Goal: Information Seeking & Learning: Learn about a topic

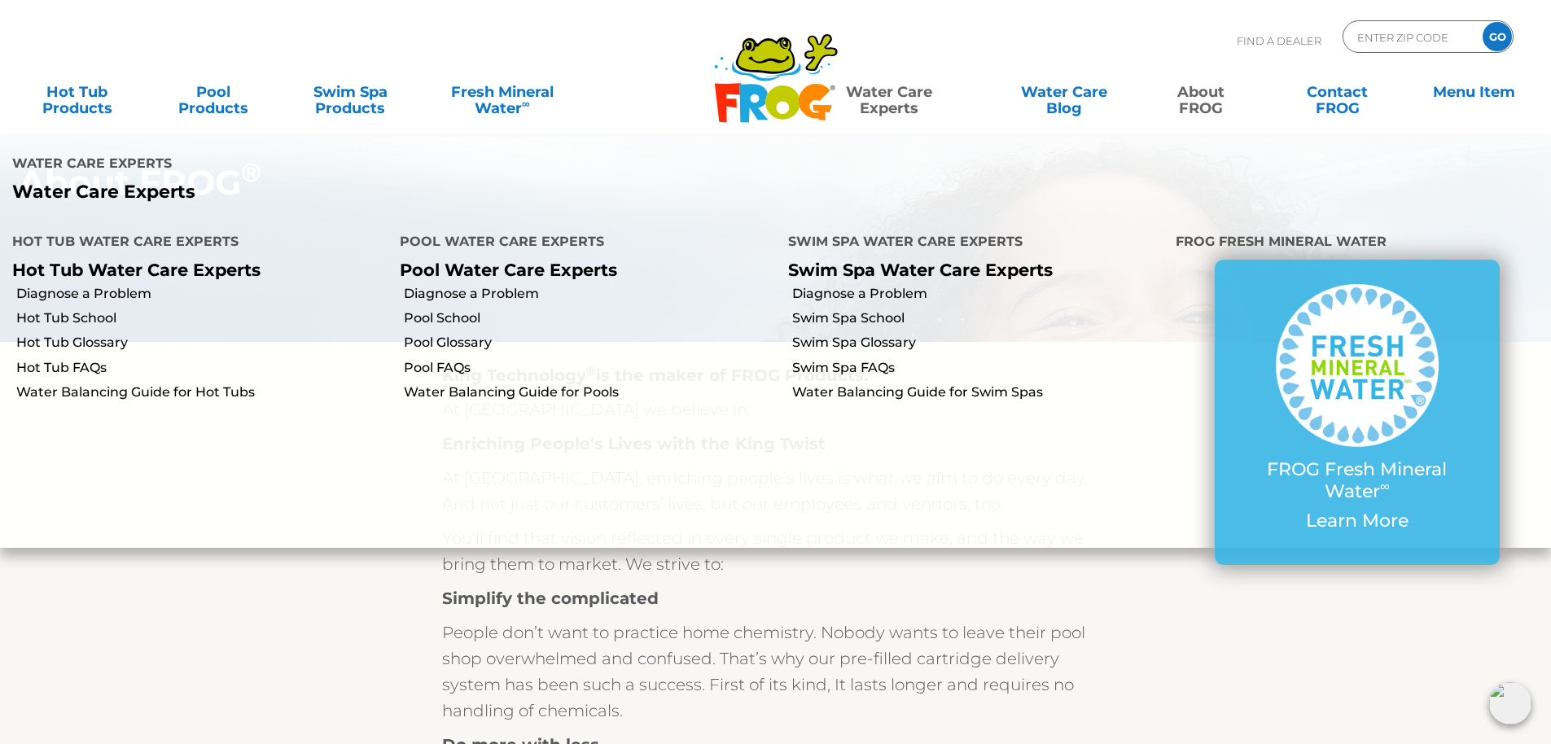
click at [884, 90] on link "Water Care Experts" at bounding box center [889, 92] width 197 height 33
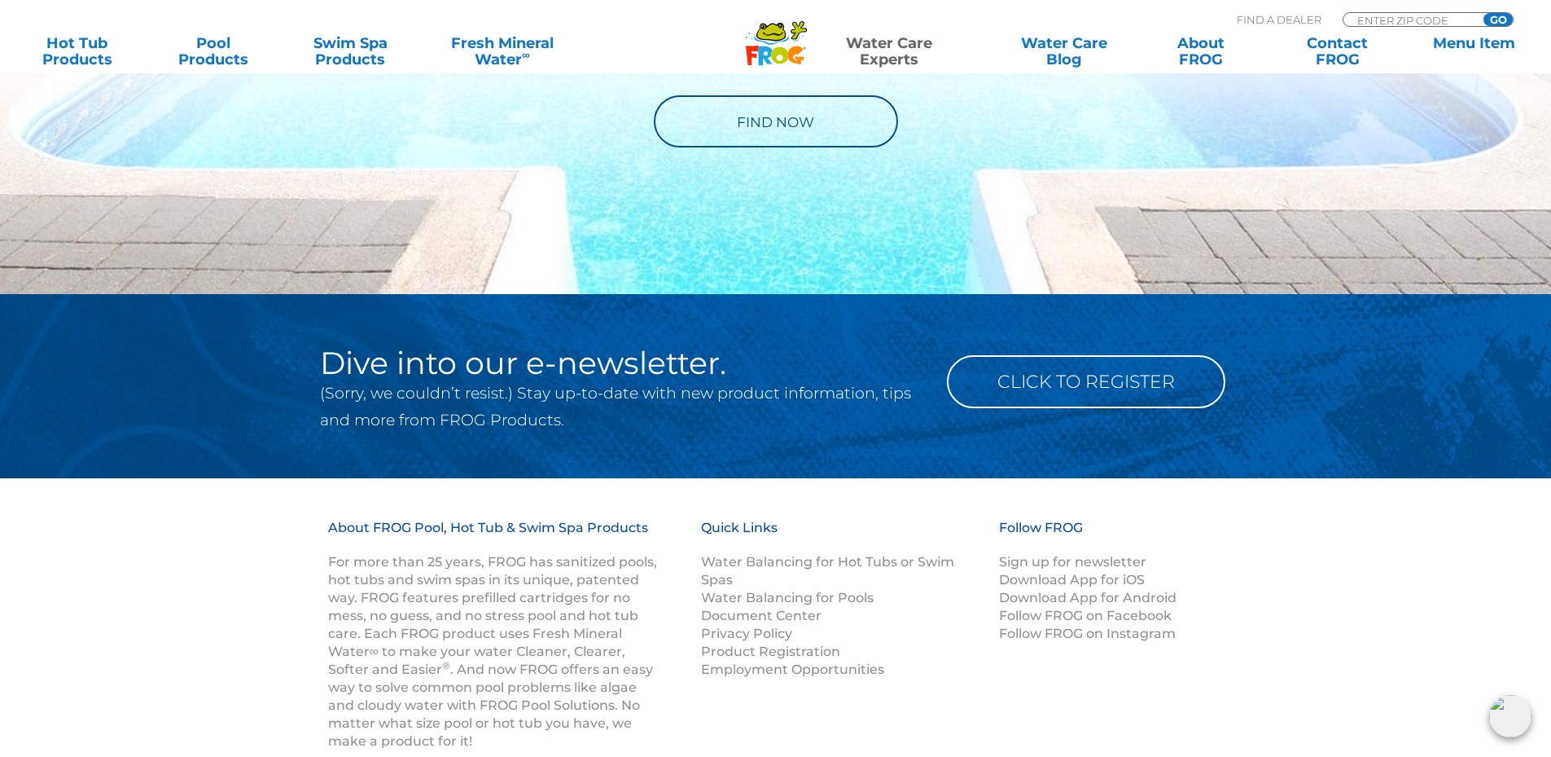
scroll to position [1193, 0]
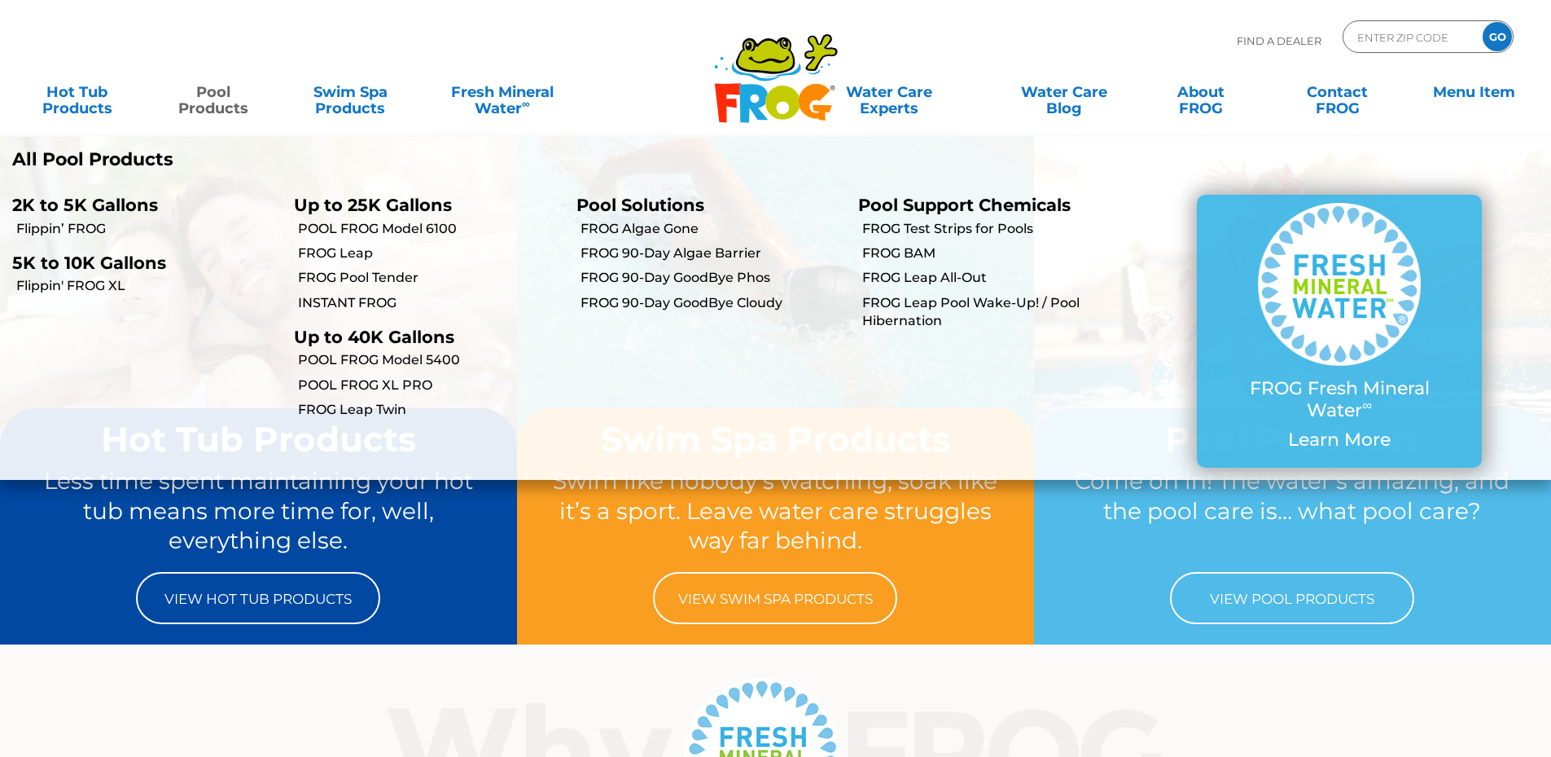
click at [214, 96] on link "Pool Products" at bounding box center [213, 92] width 121 height 33
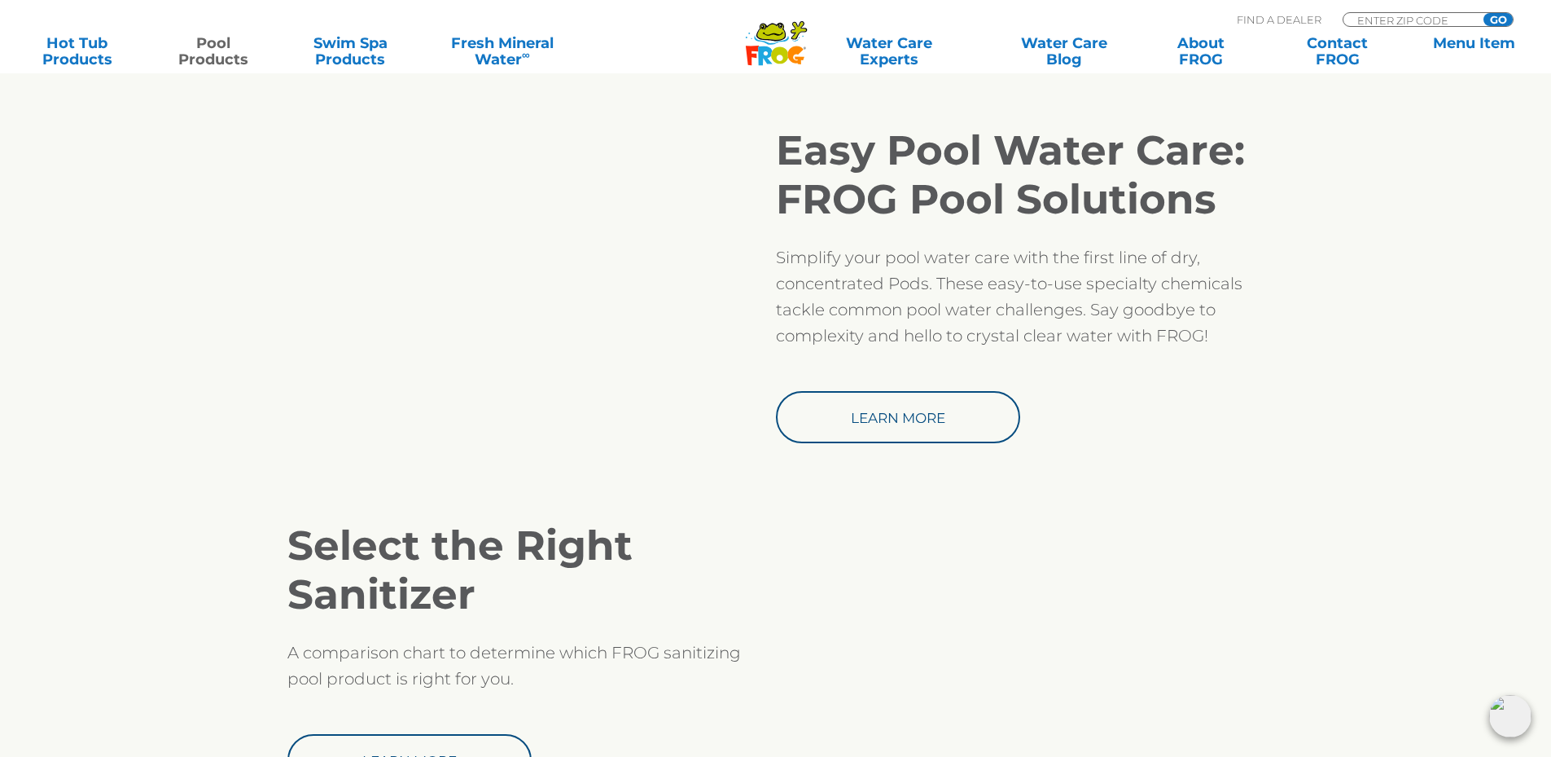
scroll to position [1384, 0]
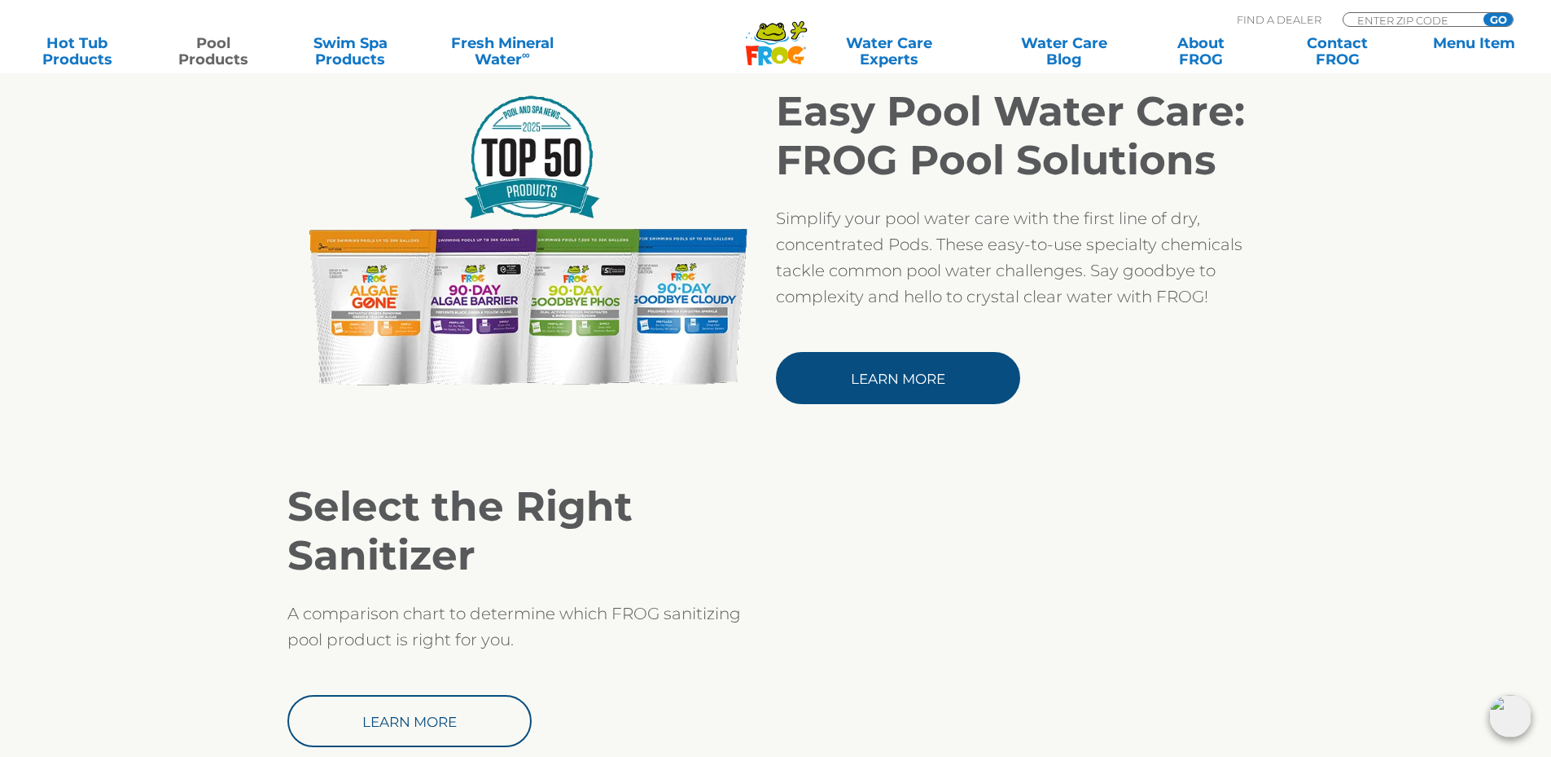
click at [873, 380] on link "Learn More" at bounding box center [898, 378] width 244 height 52
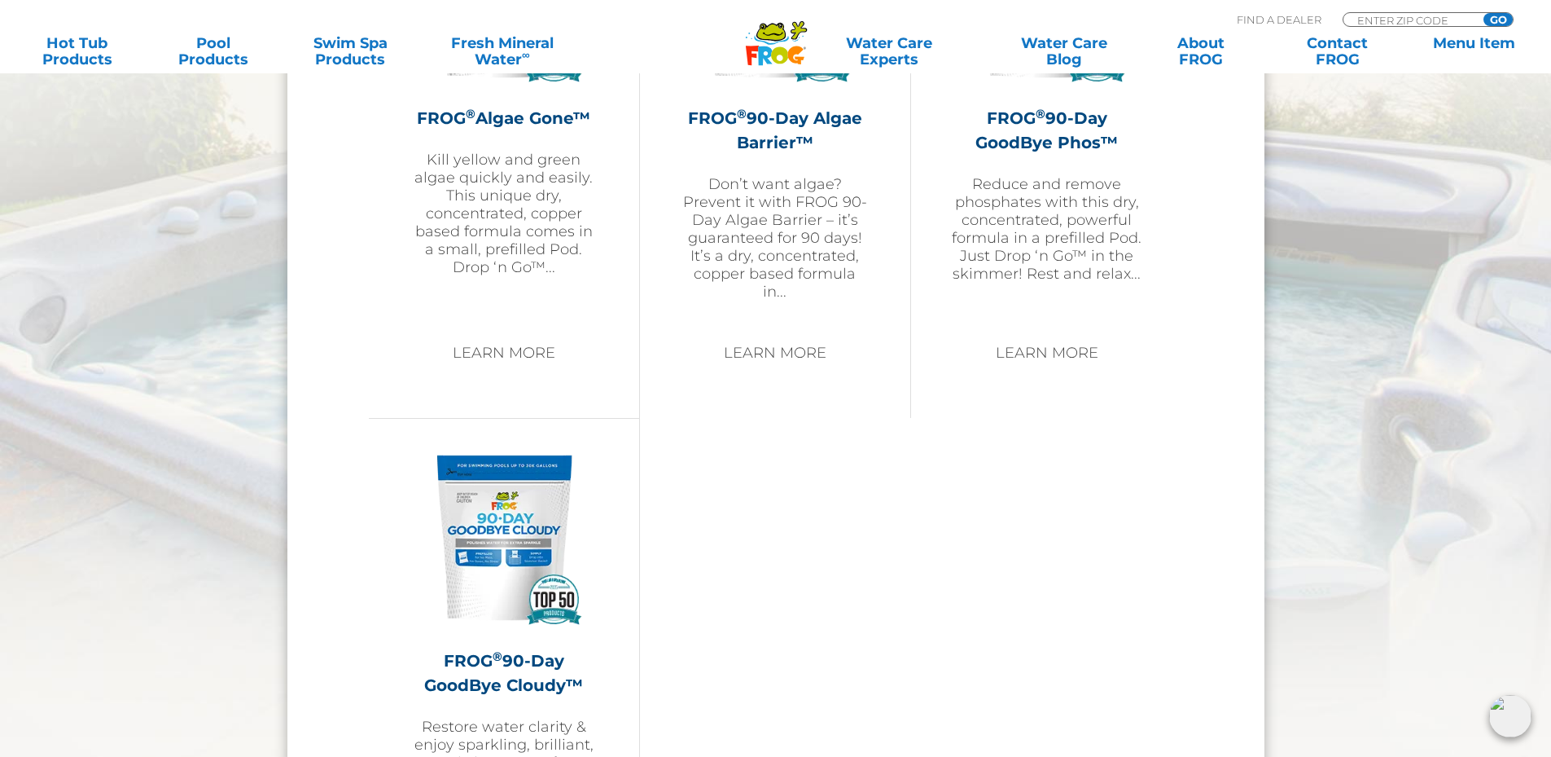
scroll to position [1873, 0]
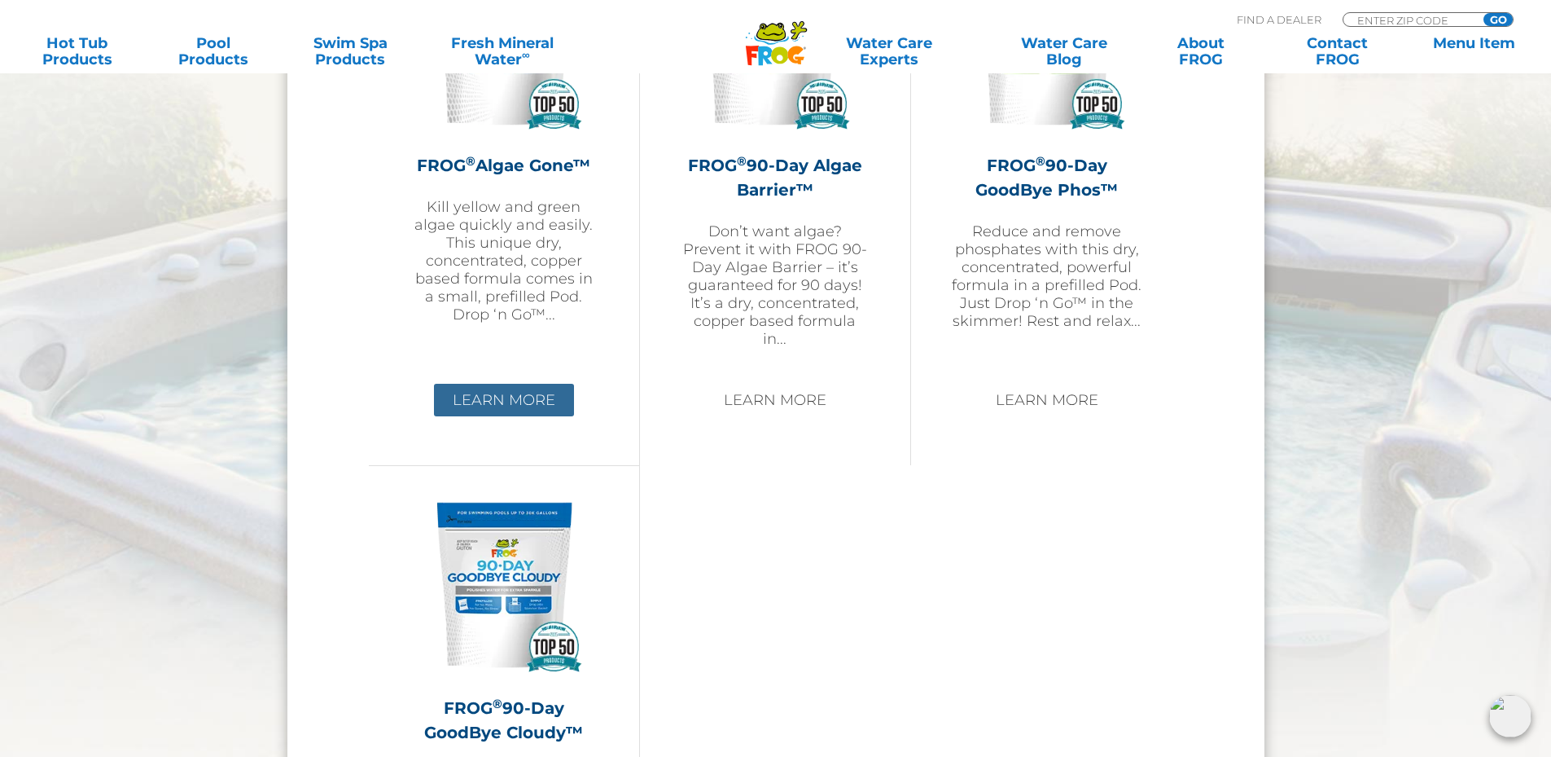
click at [524, 400] on link "Learn More" at bounding box center [504, 400] width 140 height 33
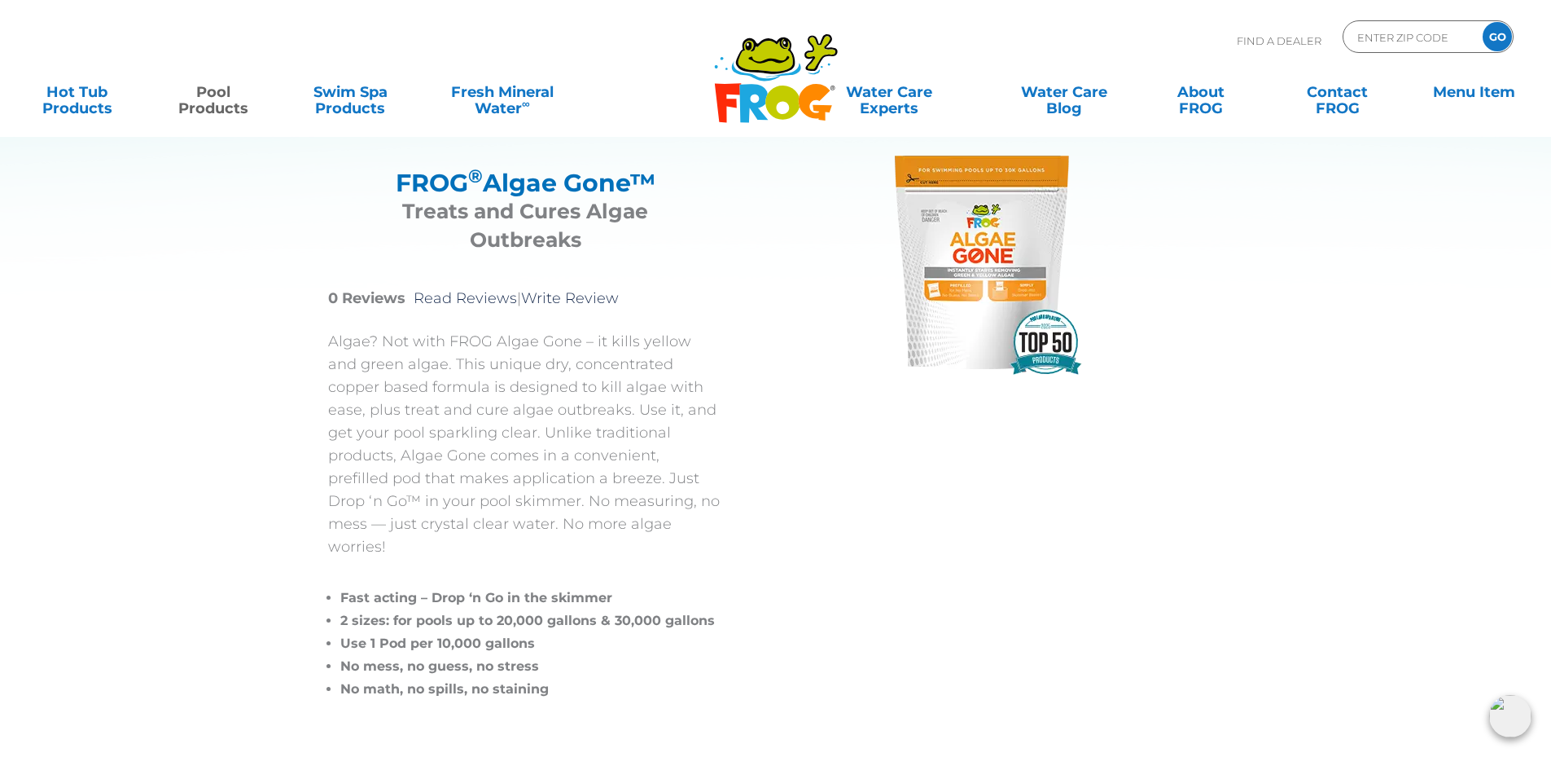
scroll to position [81, 0]
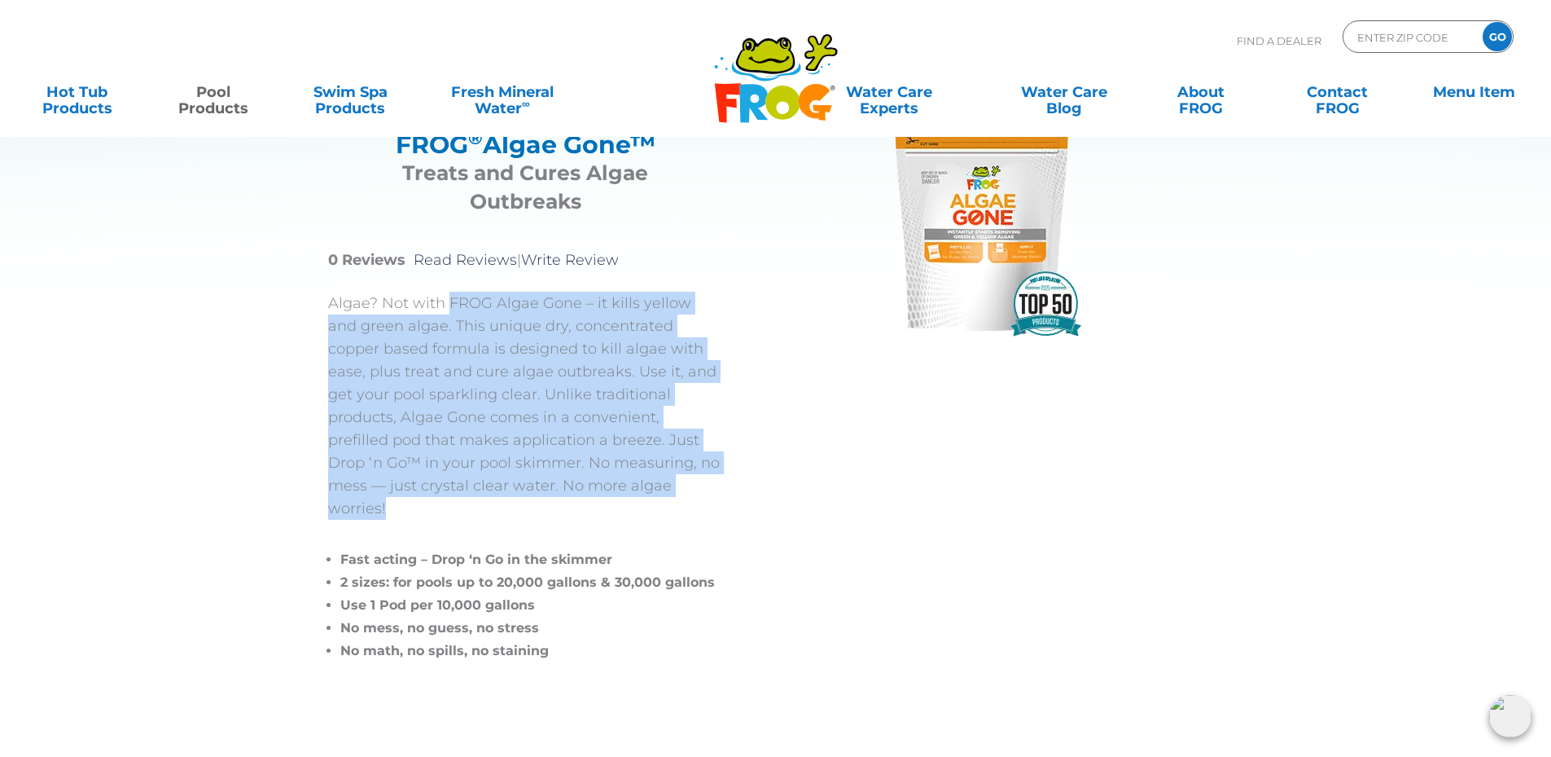
drag, startPoint x: 447, startPoint y: 301, endPoint x: 558, endPoint y: 482, distance: 212.0
click at [565, 481] on p "Algae? Not with FROG Algae Gone – it kills yellow and green algae. This unique …" at bounding box center [525, 406] width 395 height 228
click at [375, 333] on p "Algae? Not with FROG Algae Gone – it kills yellow and green algae. This unique …" at bounding box center [525, 406] width 395 height 228
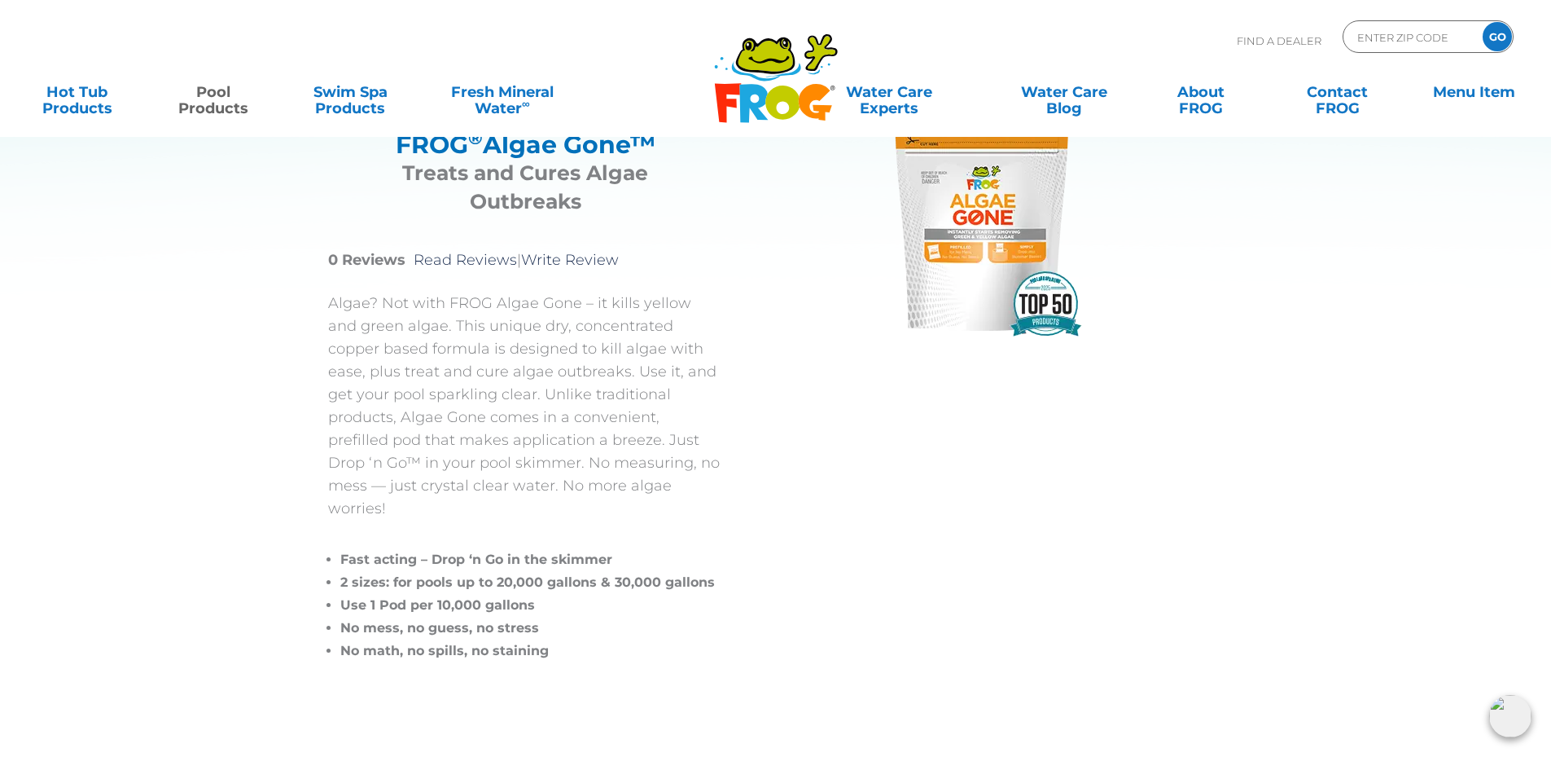
click at [332, 314] on p "Algae? Not with FROG Algae Gone – it kills yellow and green algae. This unique …" at bounding box center [525, 406] width 395 height 228
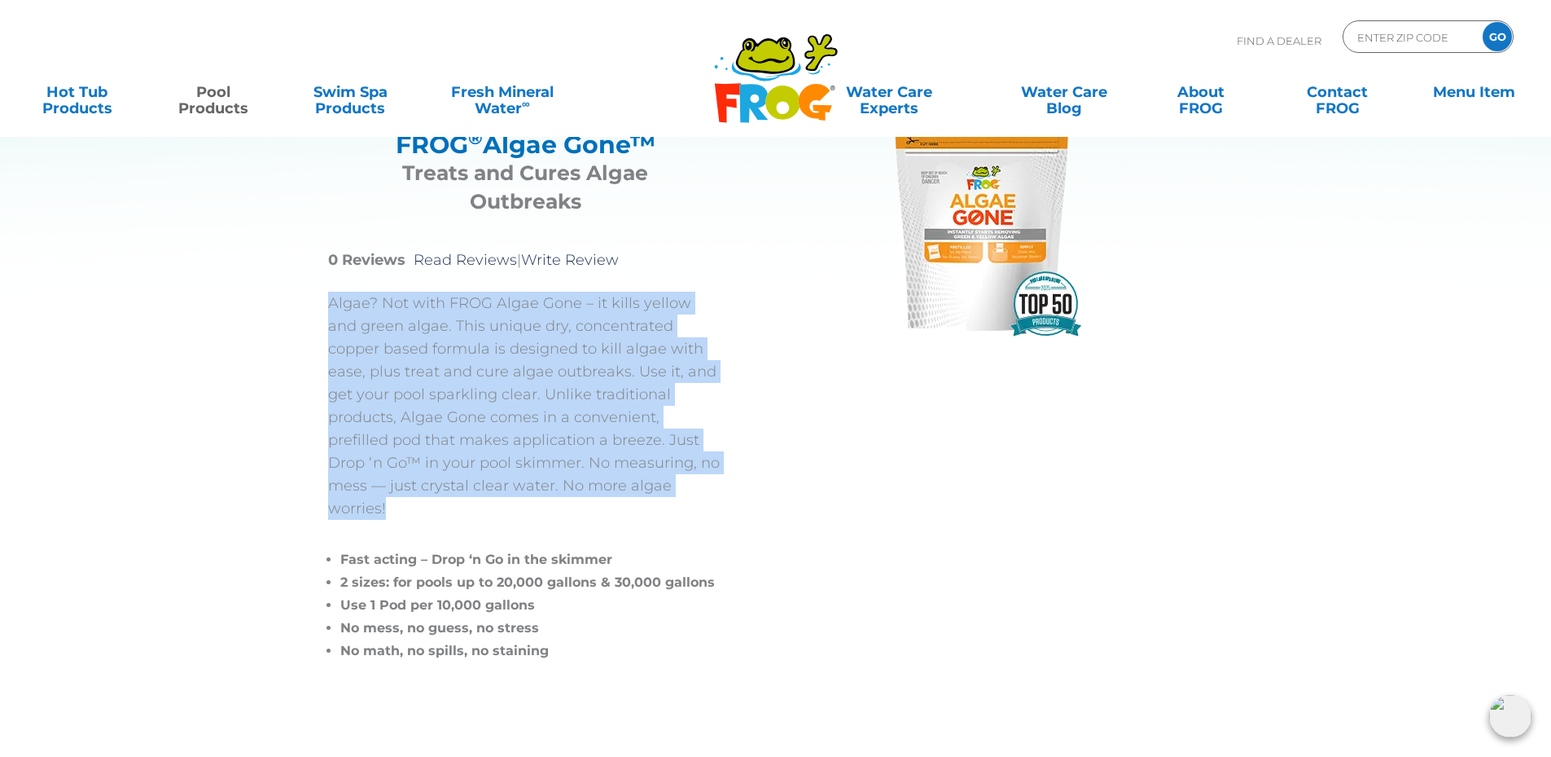
drag, startPoint x: 322, startPoint y: 303, endPoint x: 583, endPoint y: 475, distance: 312.8
click at [583, 475] on div "FROG ® Algae Gone™ FROG ® Algae Gone™ Treats and Cures Algae Outbreaks 0 Review…" at bounding box center [763, 385] width 953 height 731
copy p "Algae? Not with FROG Algae Gone – it kills yellow and green algae. This unique …"
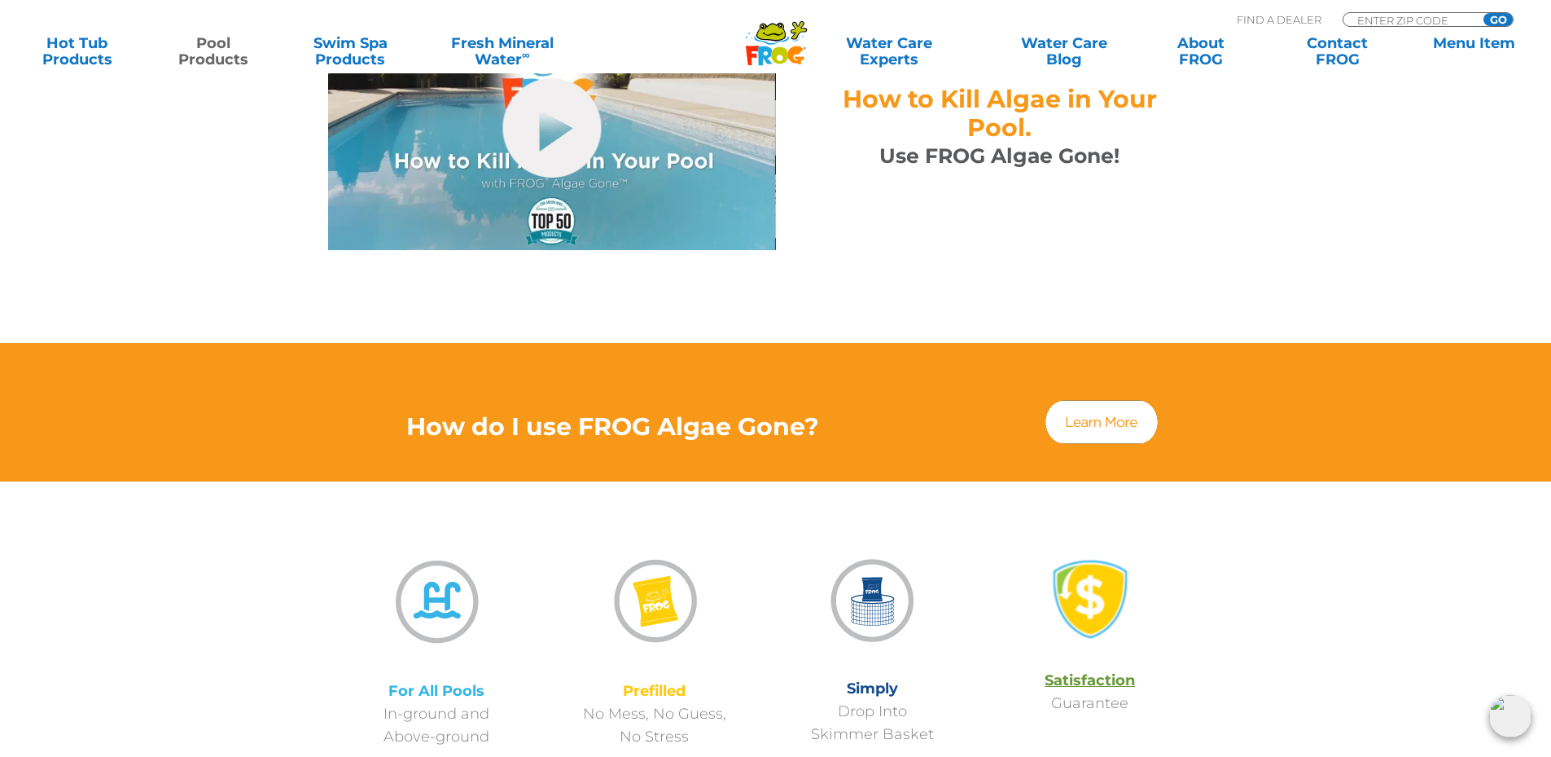
scroll to position [733, 0]
